Goal: Check status: Check status

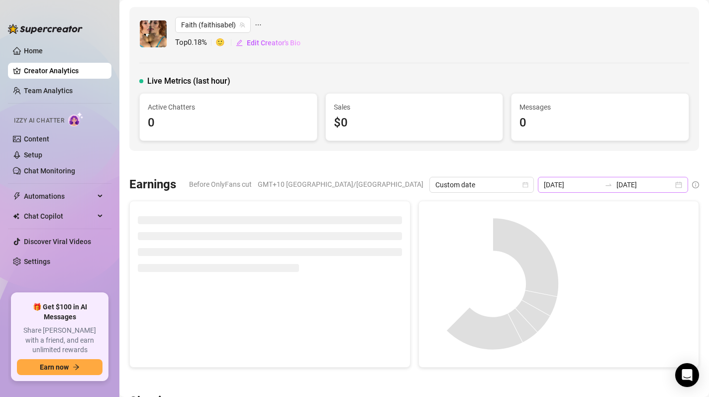
click at [676, 187] on div "[DATE] [DATE]" at bounding box center [613, 185] width 150 height 16
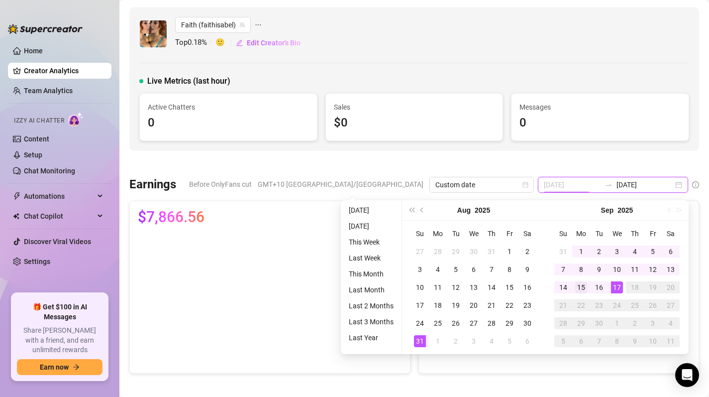
type input "[DATE]"
click at [581, 286] on div "15" at bounding box center [581, 287] width 12 height 12
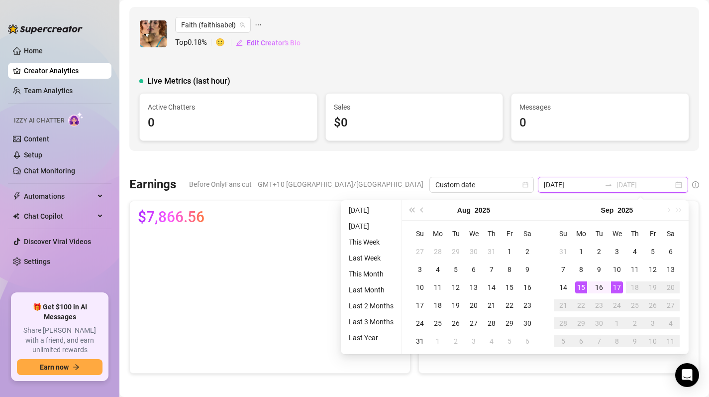
type input "[DATE]"
click at [618, 285] on div "17" at bounding box center [617, 287] width 12 height 12
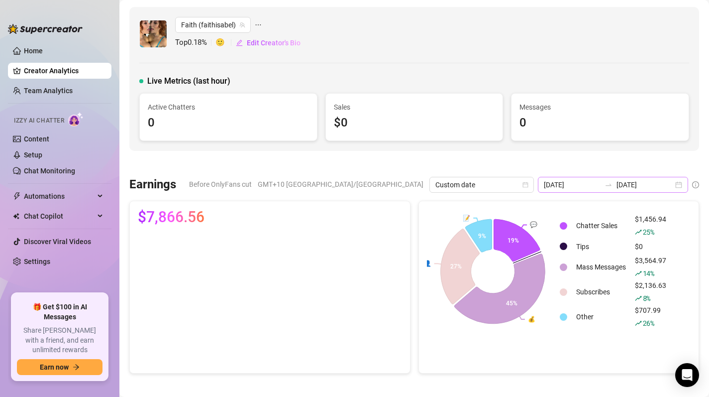
click at [677, 183] on div "[DATE] [DATE]" at bounding box center [613, 185] width 150 height 16
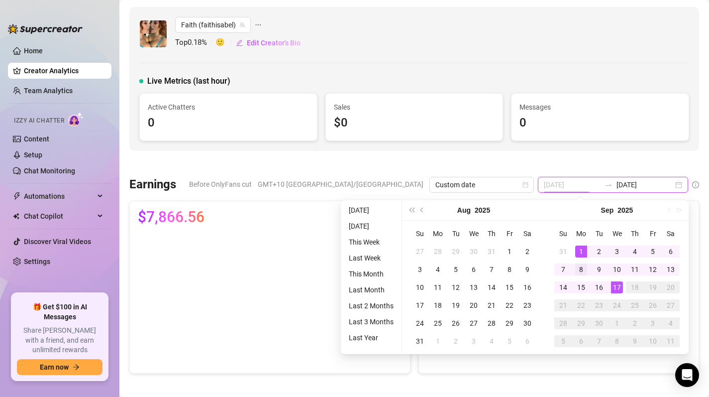
type input "[DATE]"
click at [576, 266] on div "8" at bounding box center [581, 269] width 12 height 12
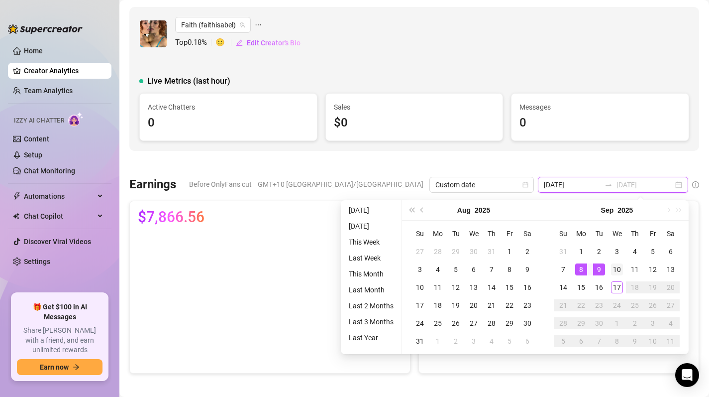
type input "[DATE]"
click at [616, 265] on div "10" at bounding box center [617, 269] width 12 height 12
type input "[DATE]"
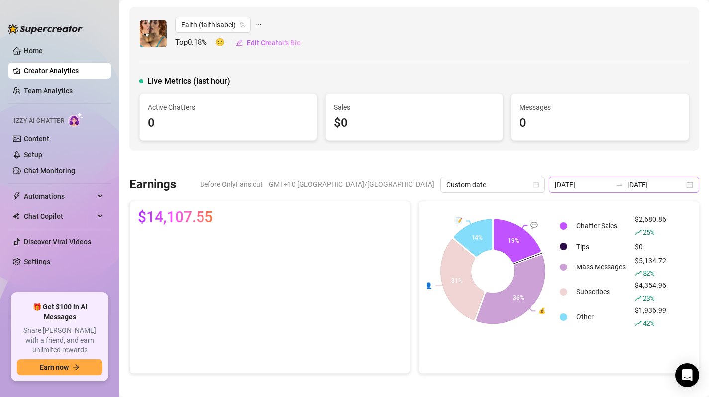
click at [688, 189] on div "[DATE] [DATE]" at bounding box center [624, 185] width 150 height 16
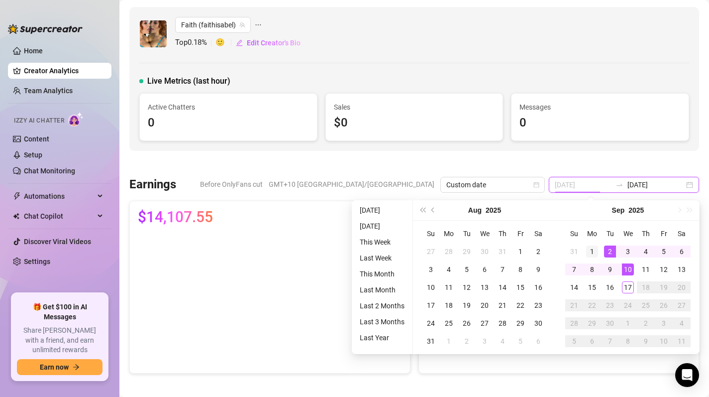
type input "[DATE]"
click at [590, 244] on td "1" at bounding box center [592, 251] width 18 height 18
type input "[DATE]"
click at [629, 248] on div "3" at bounding box center [628, 251] width 12 height 12
type input "[DATE]"
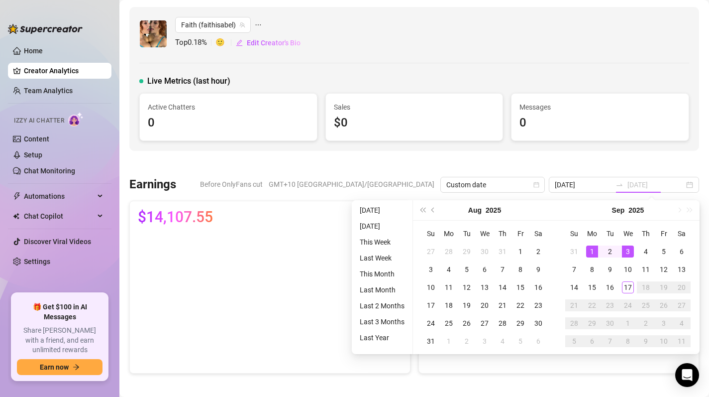
type input "[DATE]"
